Goal: Information Seeking & Learning: Learn about a topic

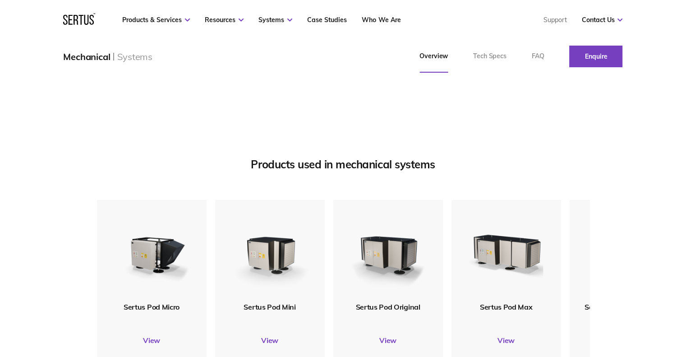
scroll to position [1055, 0]
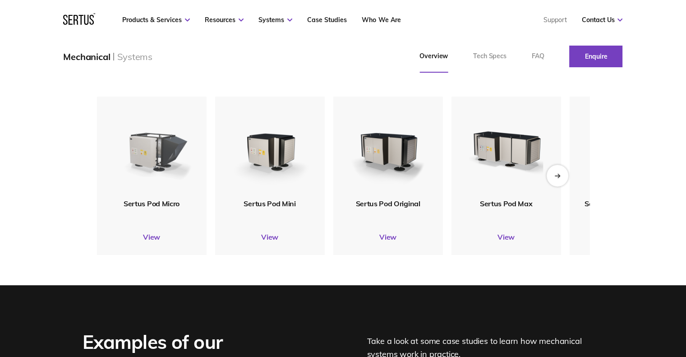
click at [162, 170] on img at bounding box center [151, 148] width 88 height 104
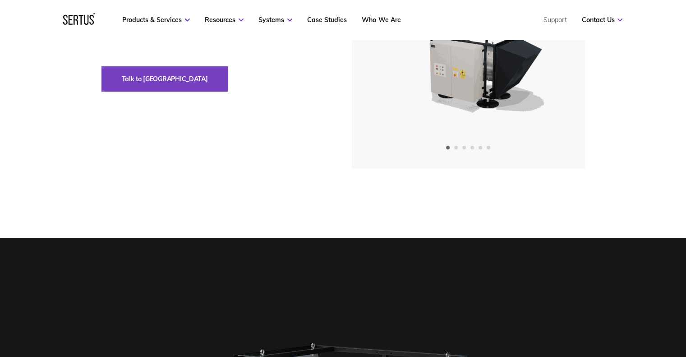
scroll to position [47, 0]
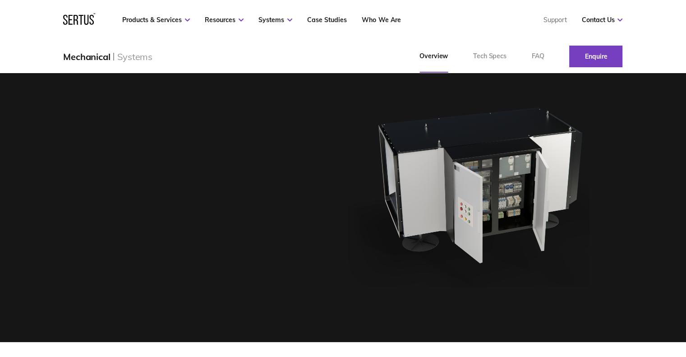
scroll to position [1055, 0]
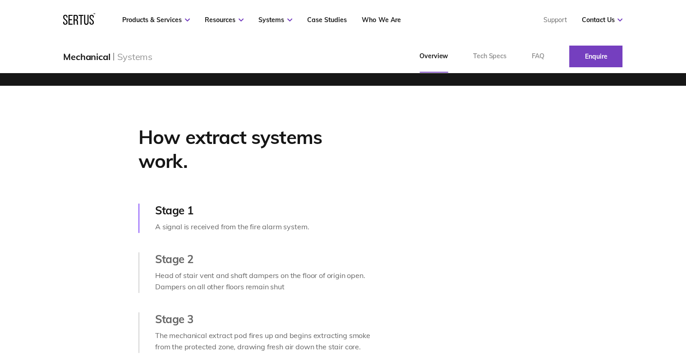
scroll to position [271, 0]
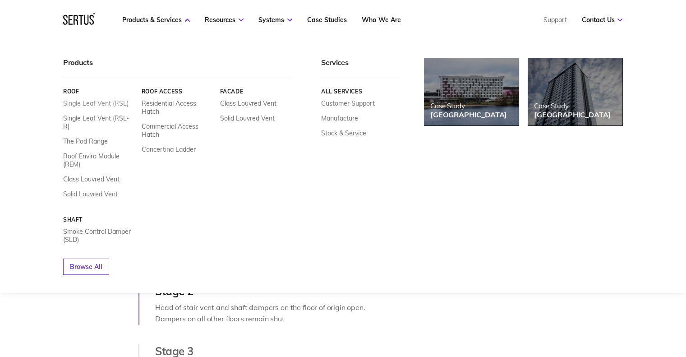
click at [92, 104] on link "Single Leaf Vent (RSL)" at bounding box center [95, 103] width 65 height 8
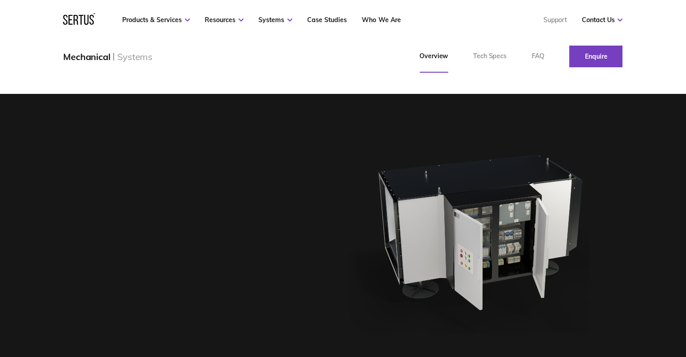
scroll to position [271, 0]
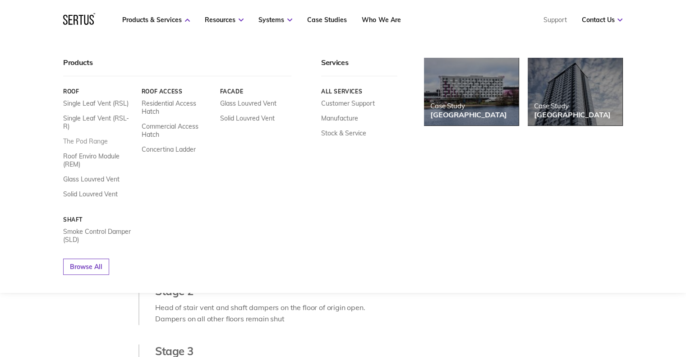
click at [101, 137] on link "The Pod Range" at bounding box center [85, 141] width 45 height 8
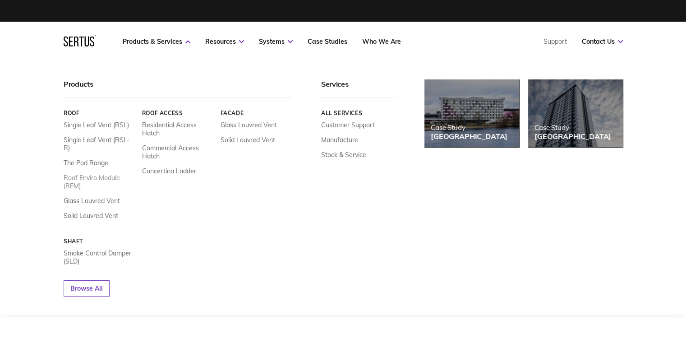
click at [89, 174] on link "Roof Enviro Module (REM)" at bounding box center [100, 182] width 72 height 16
